Goal: Information Seeking & Learning: Stay updated

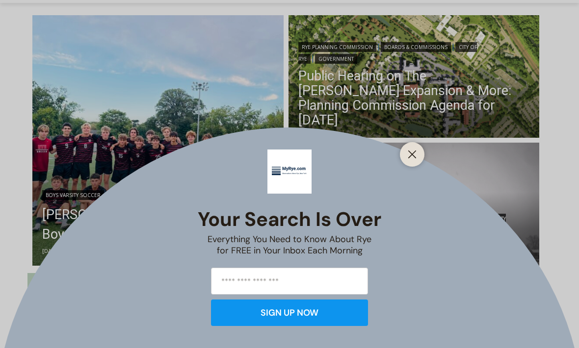
scroll to position [259, 0]
click at [412, 159] on icon "Close" at bounding box center [412, 154] width 9 height 9
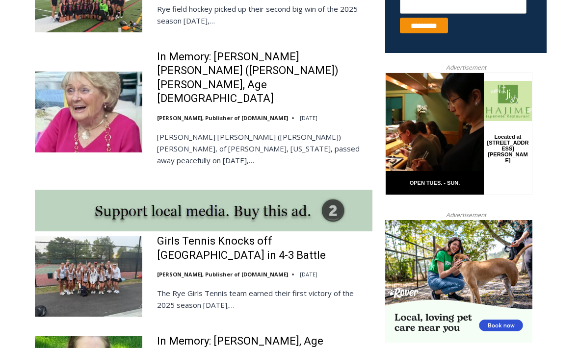
scroll to position [740, 0]
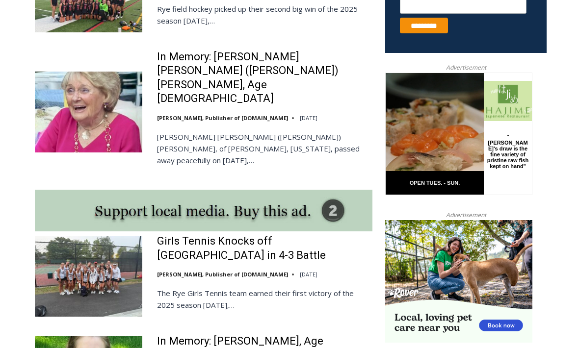
click at [174, 234] on link "Girls Tennis Knocks off [GEOGRAPHIC_DATA] in 4-3 Battle" at bounding box center [264, 248] width 215 height 28
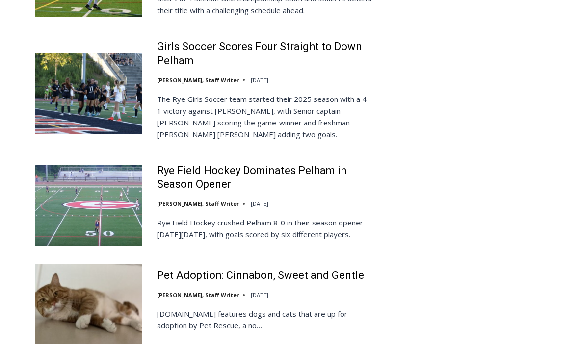
scroll to position [2195, 0]
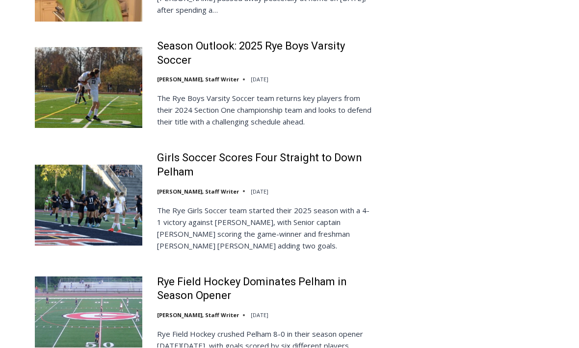
click at [227, 152] on link "Girls Soccer Scores Four Straight to Down Pelham" at bounding box center [264, 166] width 215 height 28
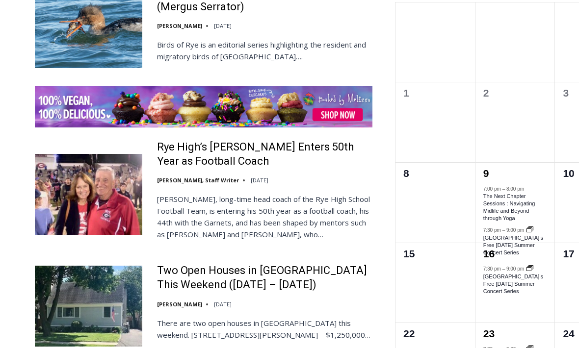
scroll to position [1489, 0]
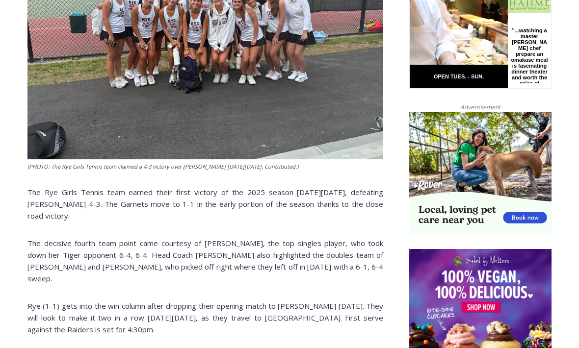
scroll to position [572, 0]
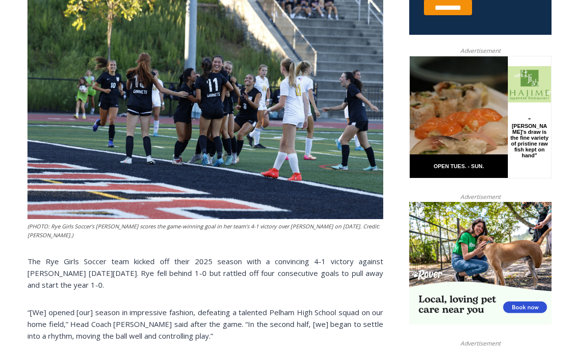
scroll to position [450, 0]
